Goal: Task Accomplishment & Management: Use online tool/utility

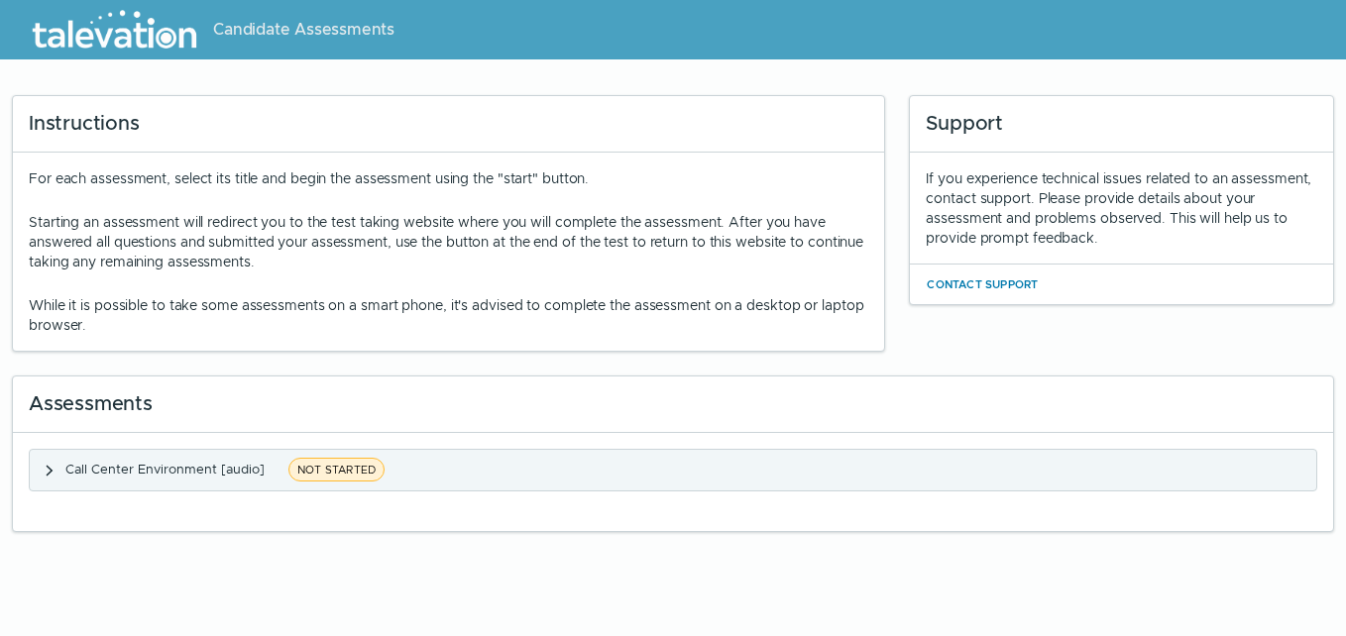
click at [337, 468] on span "NOT STARTED" at bounding box center [336, 470] width 96 height 24
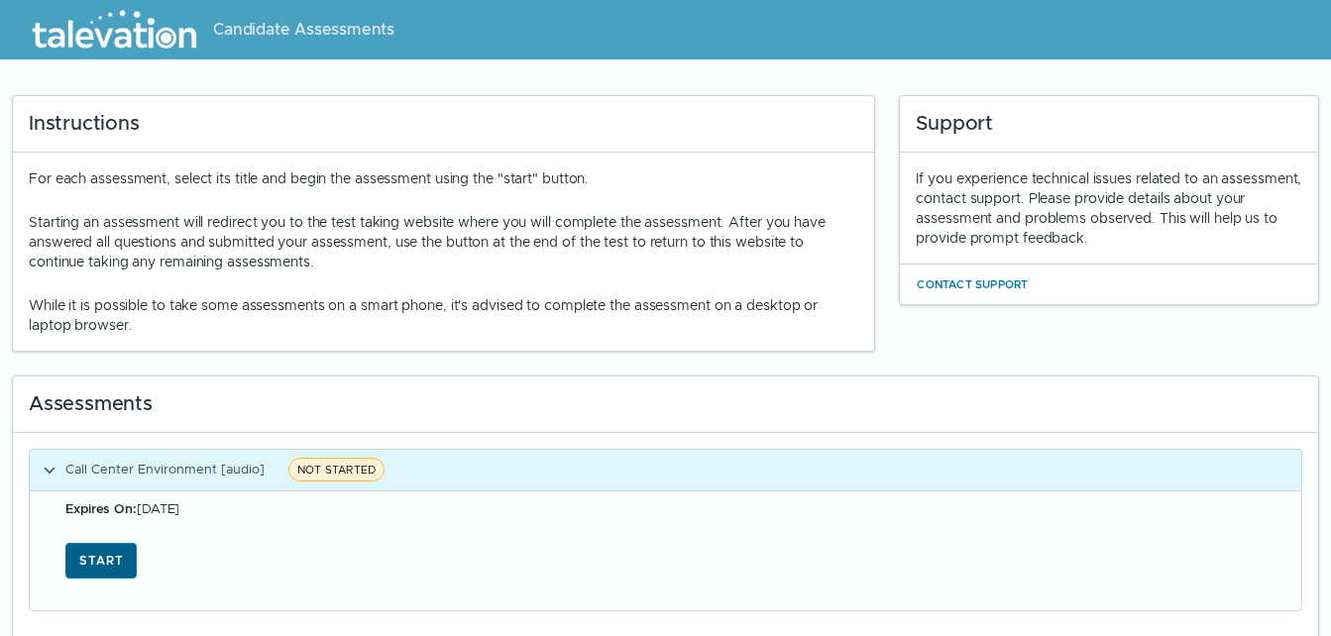
click at [97, 560] on button "Start" at bounding box center [100, 561] width 71 height 36
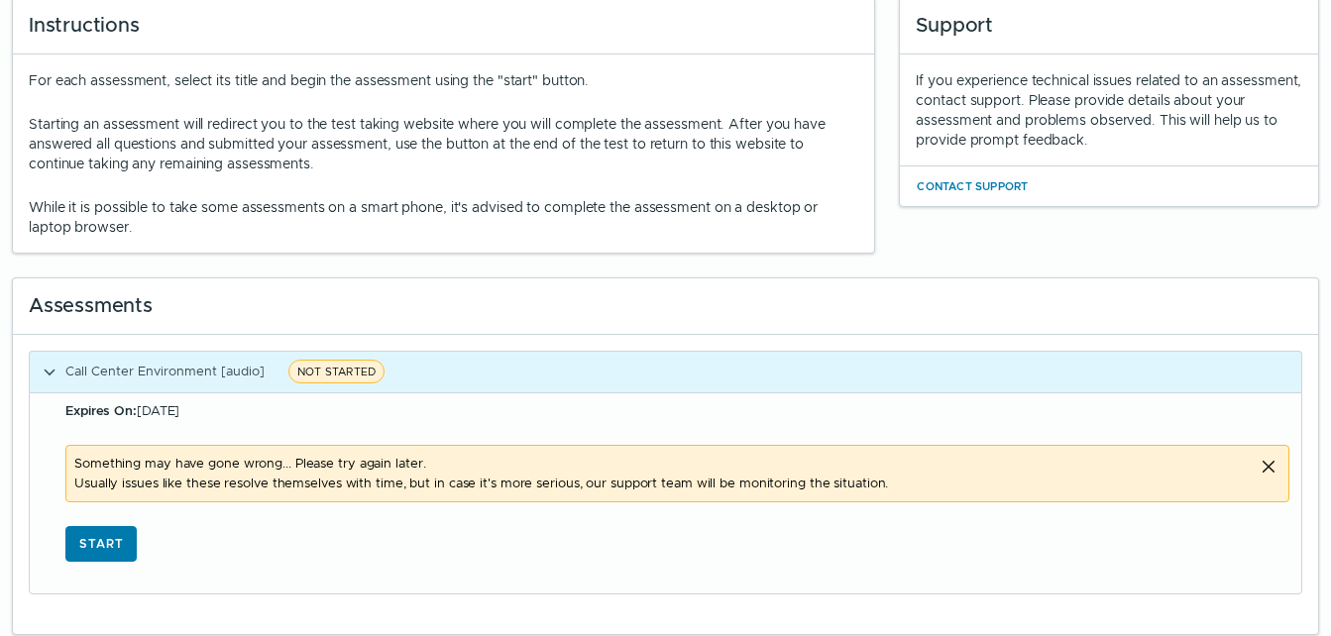
scroll to position [101, 0]
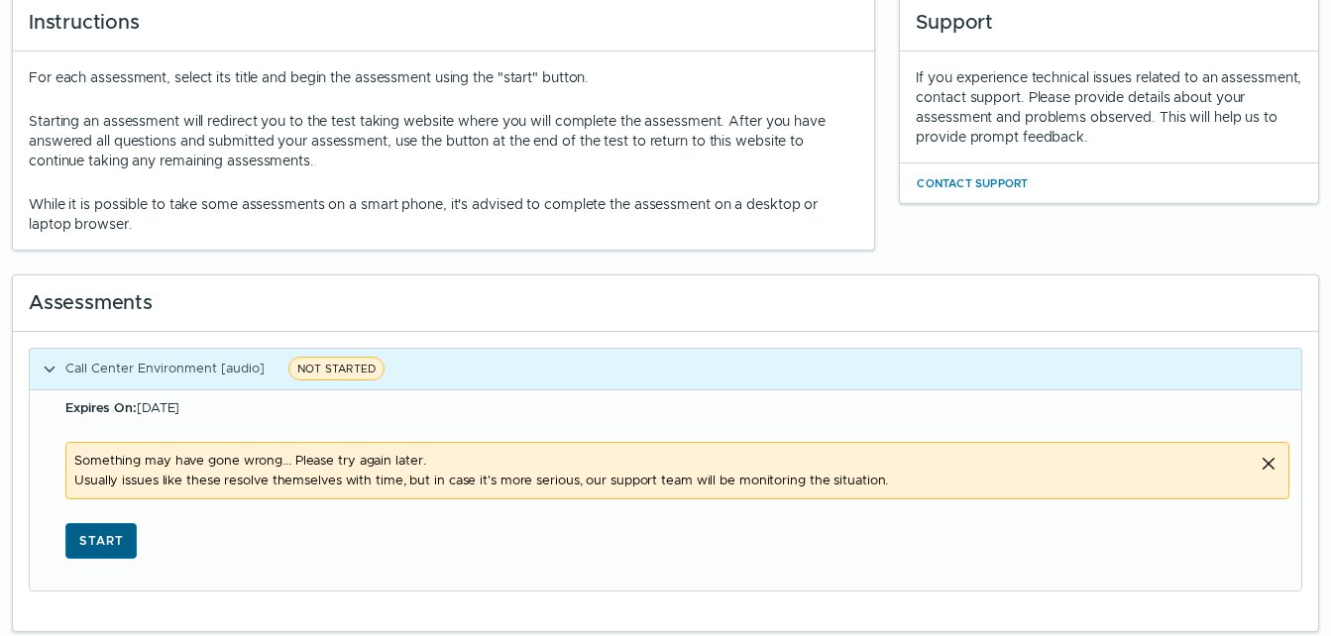
click at [109, 537] on button "Start" at bounding box center [100, 541] width 71 height 36
click at [100, 542] on button "Start" at bounding box center [100, 541] width 71 height 36
click at [100, 533] on button "Start" at bounding box center [100, 541] width 71 height 36
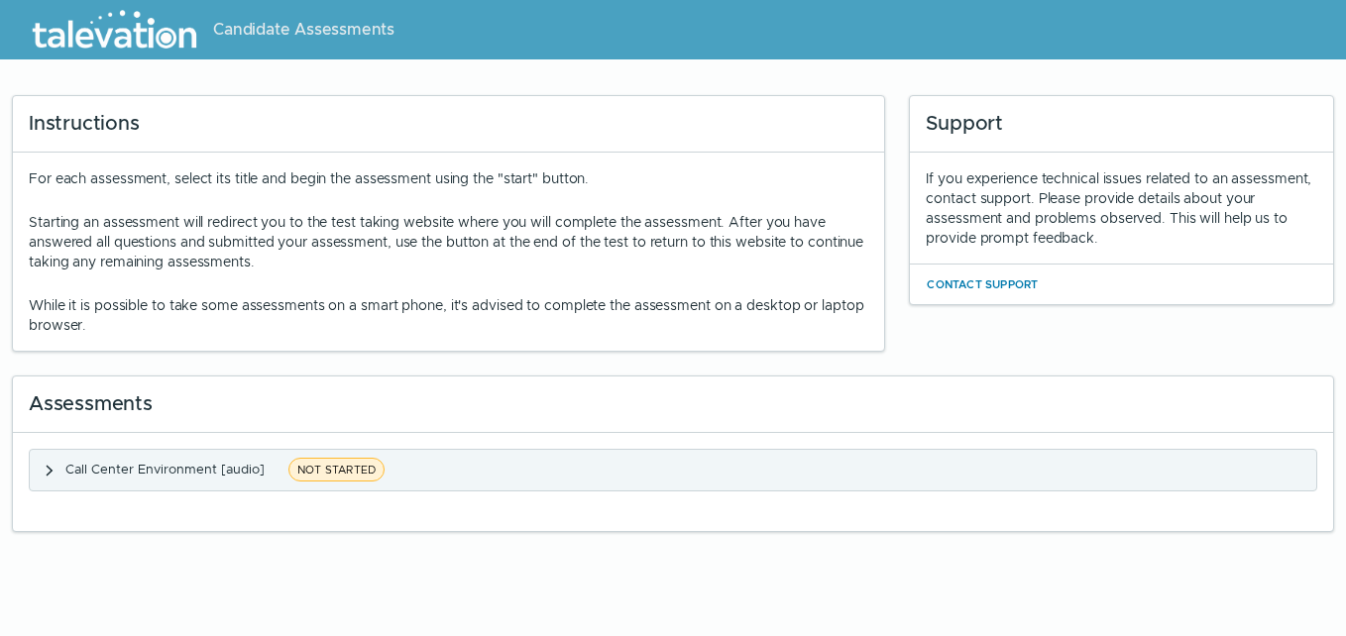
click at [327, 468] on span "NOT STARTED" at bounding box center [336, 470] width 96 height 24
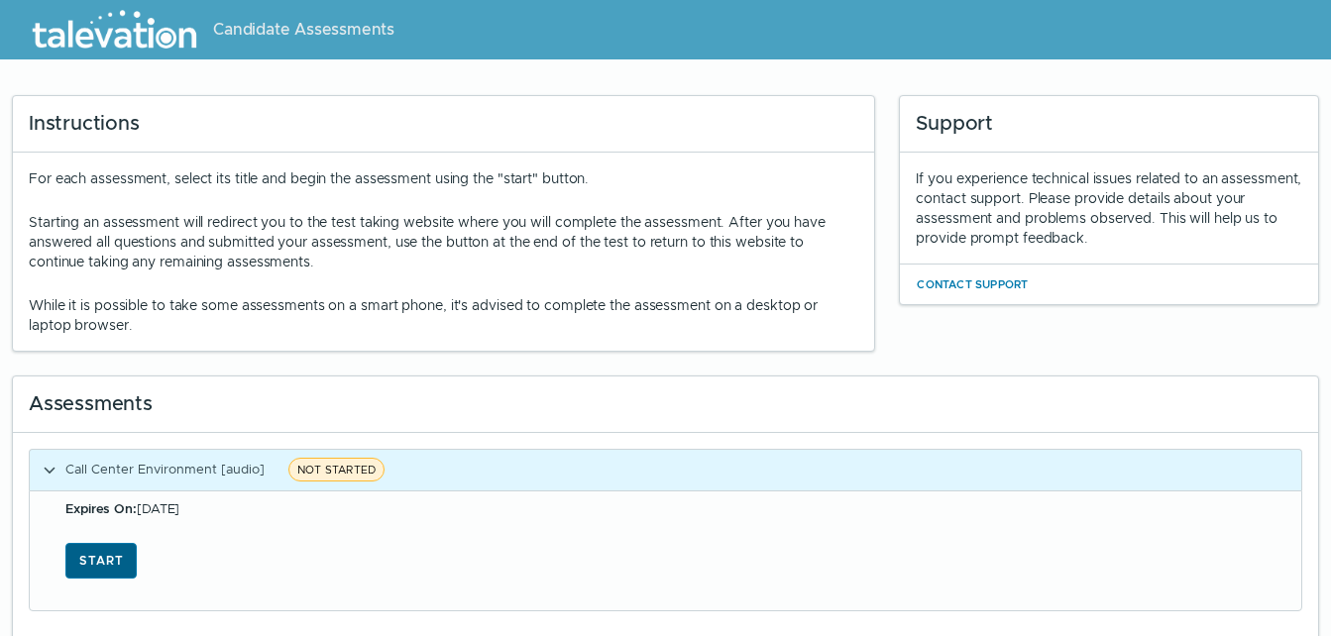
click at [92, 557] on button "Start" at bounding box center [100, 561] width 71 height 36
